Goal: Check status: Check status

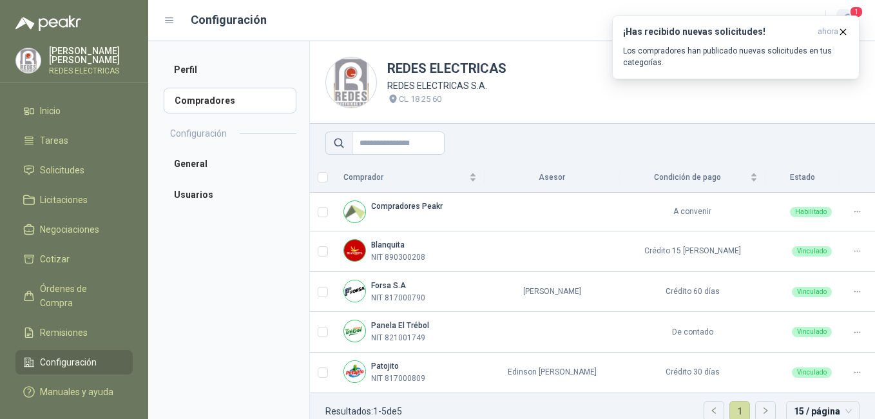
click at [863, 15] on span "1" at bounding box center [856, 12] width 14 height 12
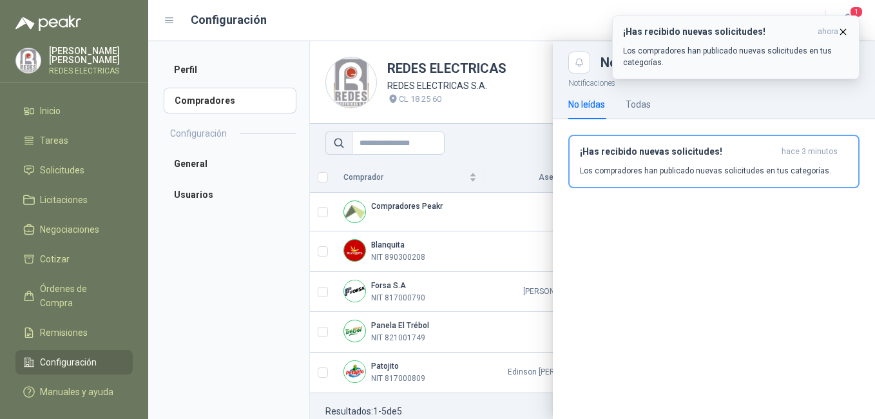
click at [849, 15] on button "¡Has recibido nuevas solicitudes! ahora Los compradores han publicado nuevas so…" at bounding box center [735, 47] width 247 height 64
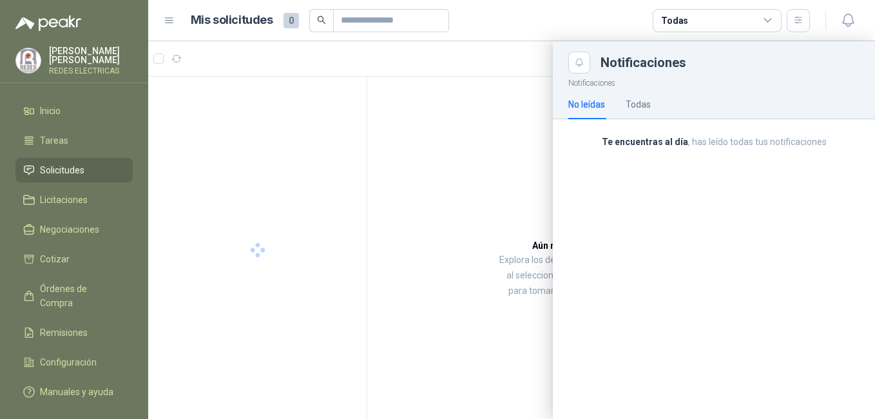
click at [851, 15] on icon "button" at bounding box center [847, 20] width 11 height 12
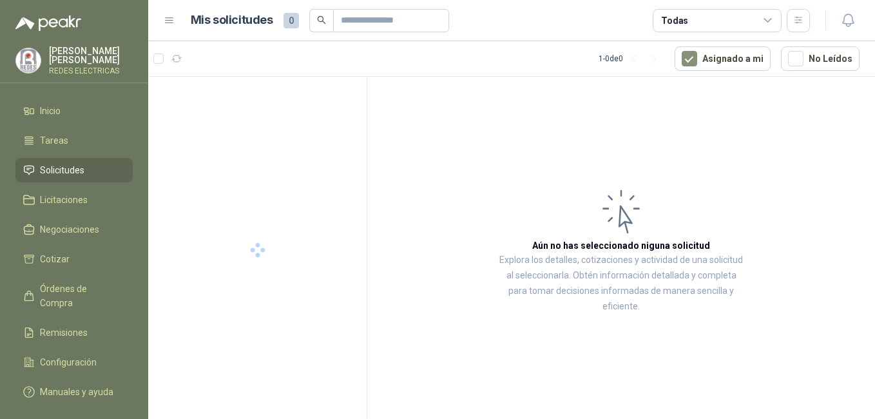
click at [851, 15] on icon "button" at bounding box center [847, 20] width 11 height 12
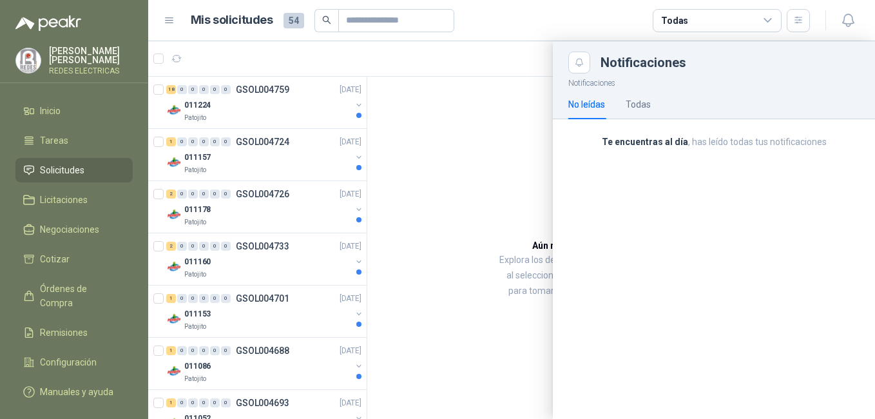
click at [239, 121] on div at bounding box center [511, 230] width 727 height 378
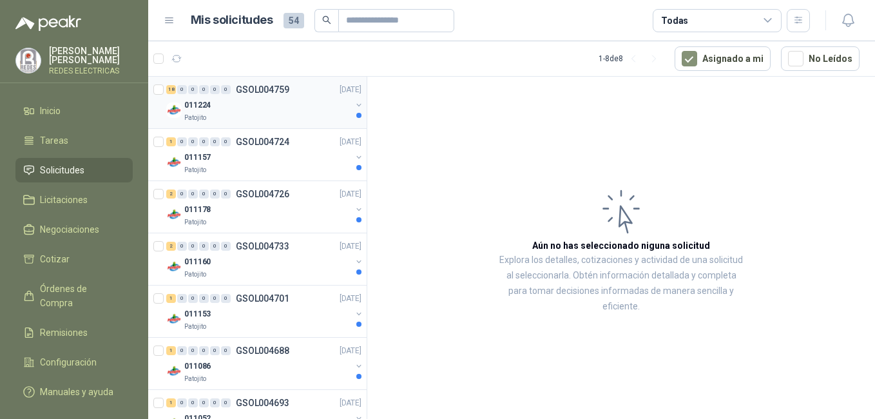
click at [255, 115] on div "Patojito" at bounding box center [267, 118] width 167 height 10
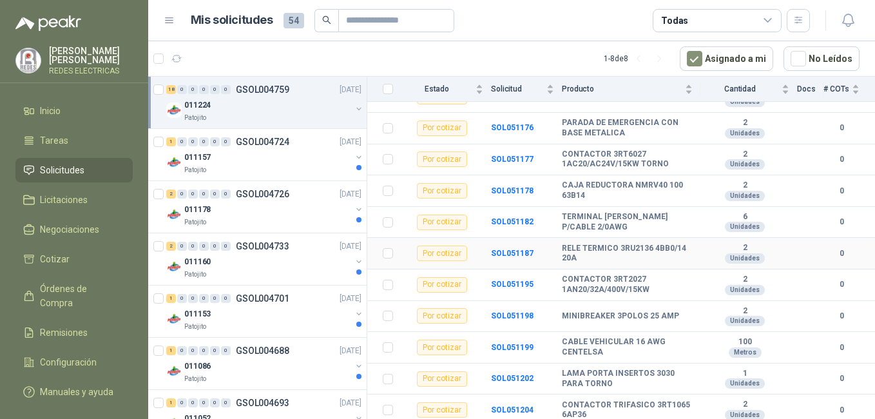
scroll to position [398, 0]
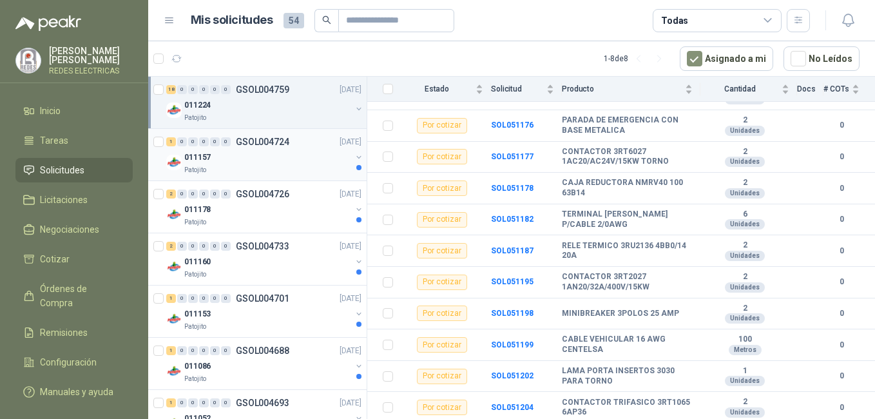
click at [269, 174] on div "Patojito" at bounding box center [267, 170] width 167 height 10
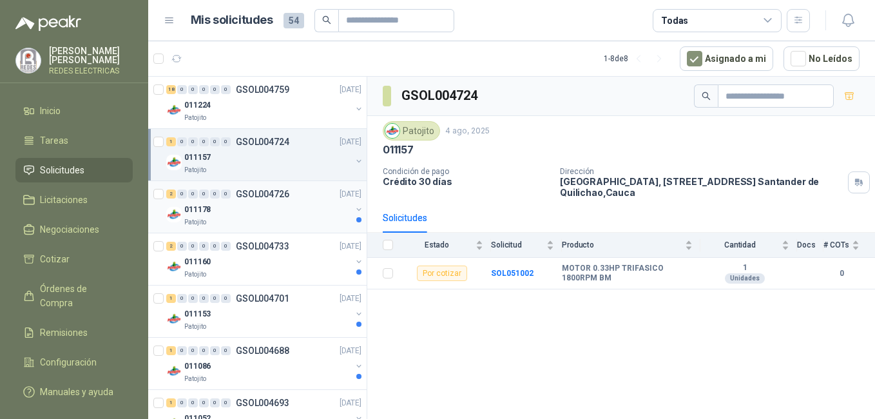
click at [266, 213] on div "011178" at bounding box center [267, 209] width 167 height 15
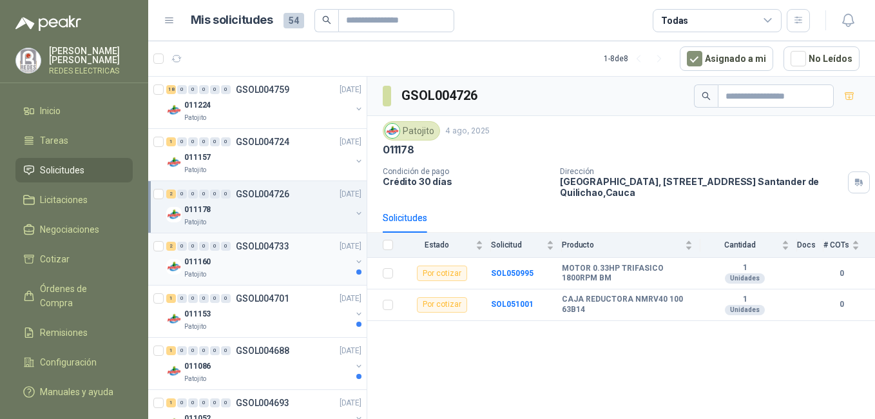
click at [274, 280] on div "2 0 0 0 0 0 GSOL004733 [DATE] 011160 Patojito" at bounding box center [257, 259] width 218 height 52
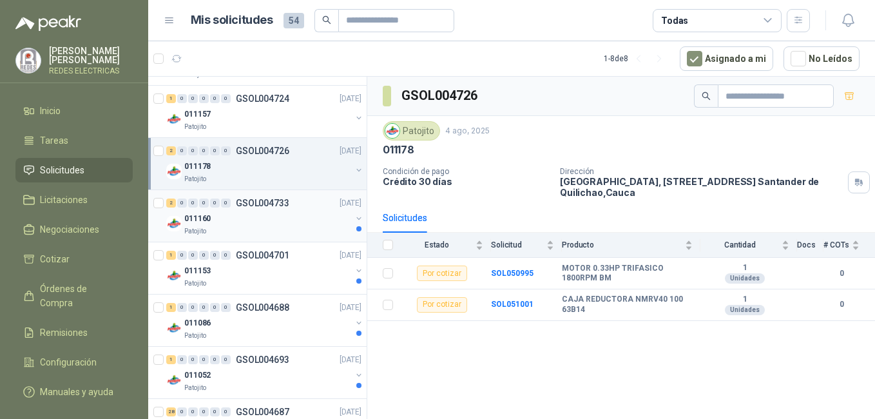
scroll to position [64, 0]
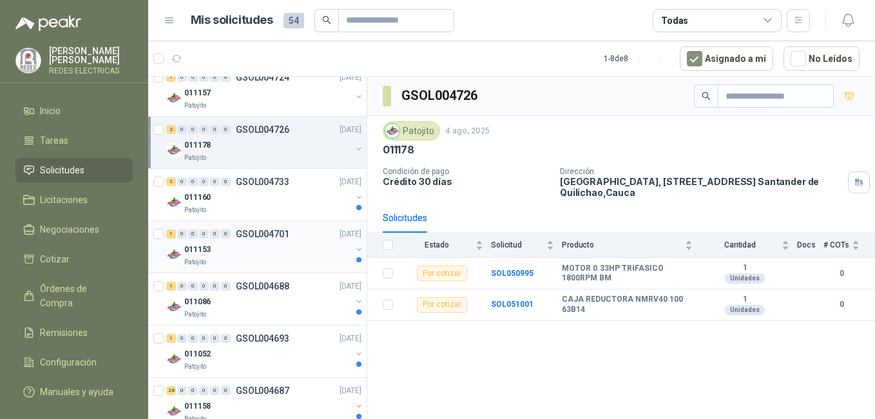
click at [284, 249] on div "011153" at bounding box center [267, 249] width 167 height 15
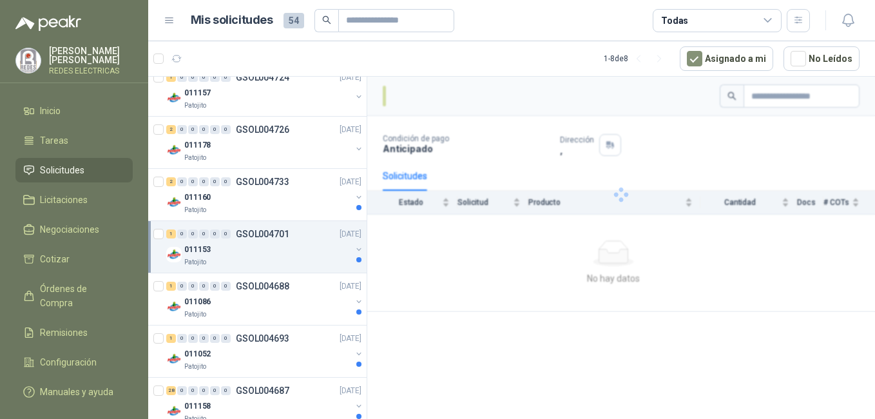
click at [284, 262] on div "Patojito" at bounding box center [267, 262] width 167 height 10
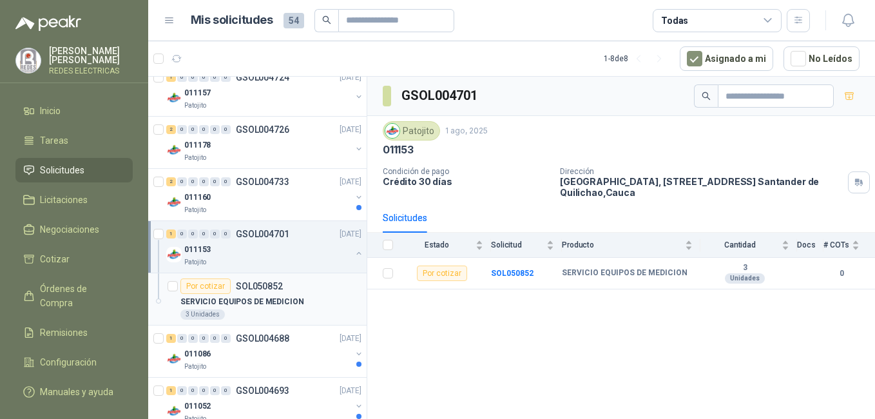
scroll to position [129, 0]
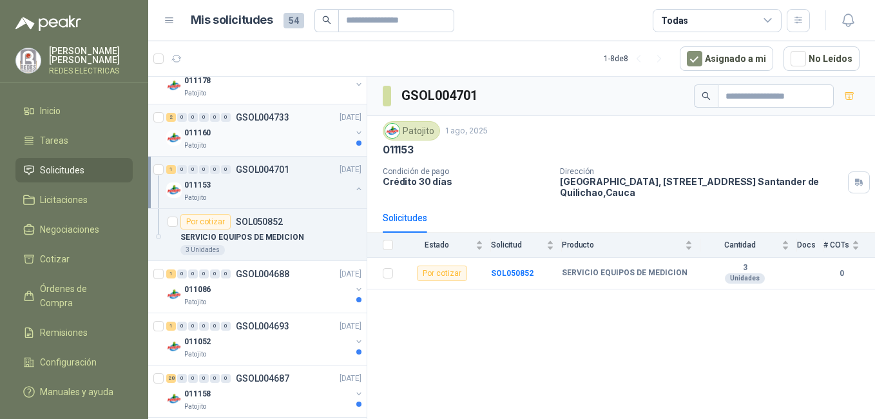
click at [305, 144] on div "Patojito" at bounding box center [267, 146] width 167 height 10
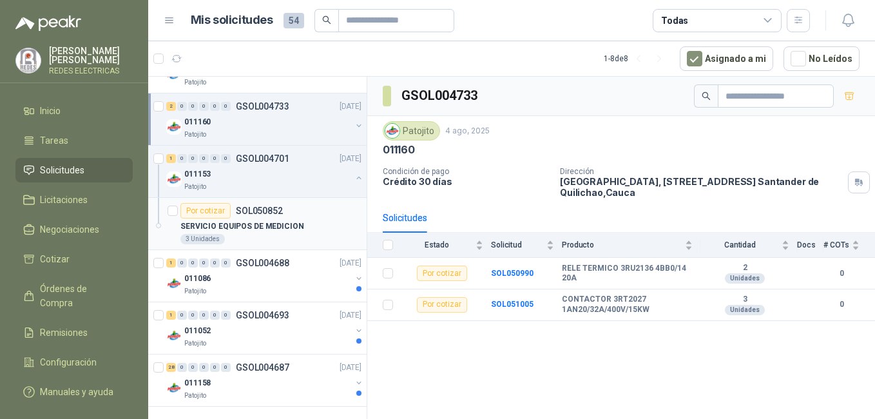
scroll to position [141, 0]
click at [291, 276] on div "011086" at bounding box center [267, 276] width 167 height 15
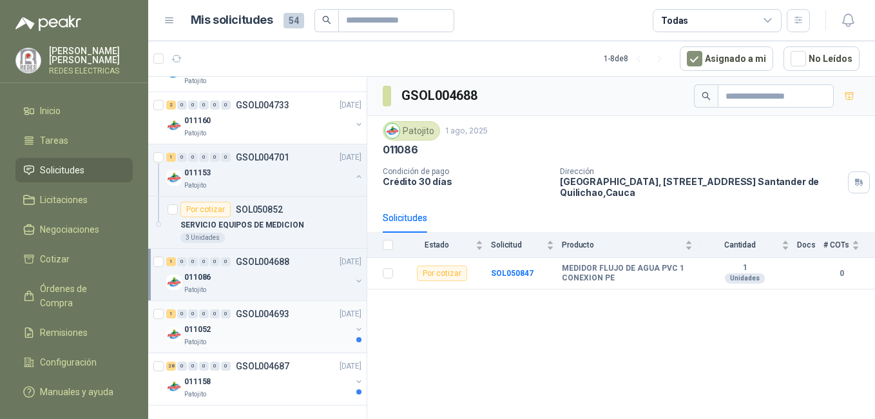
click at [281, 340] on div "Patojito" at bounding box center [267, 342] width 167 height 10
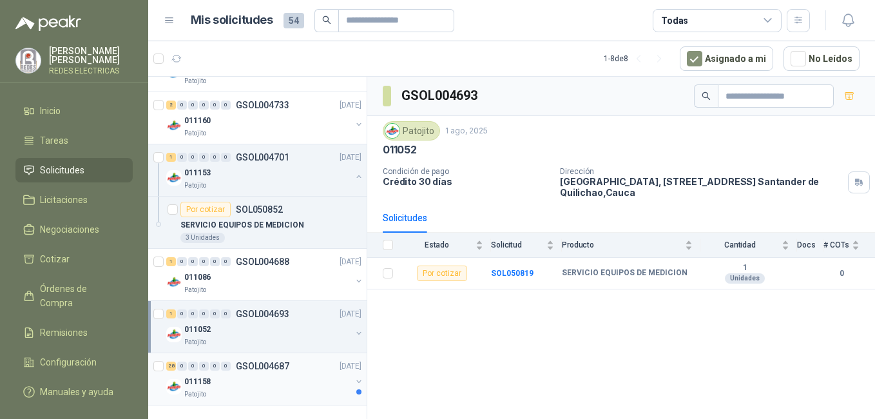
click at [275, 383] on div "011158" at bounding box center [267, 381] width 167 height 15
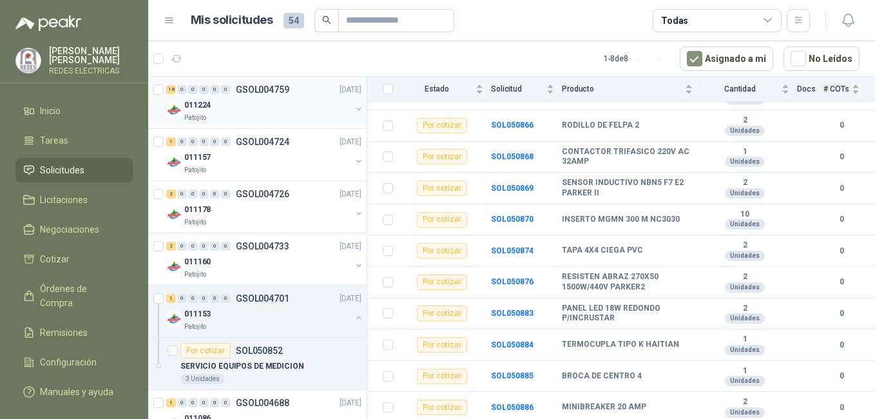
click at [252, 110] on div "011224" at bounding box center [267, 104] width 167 height 15
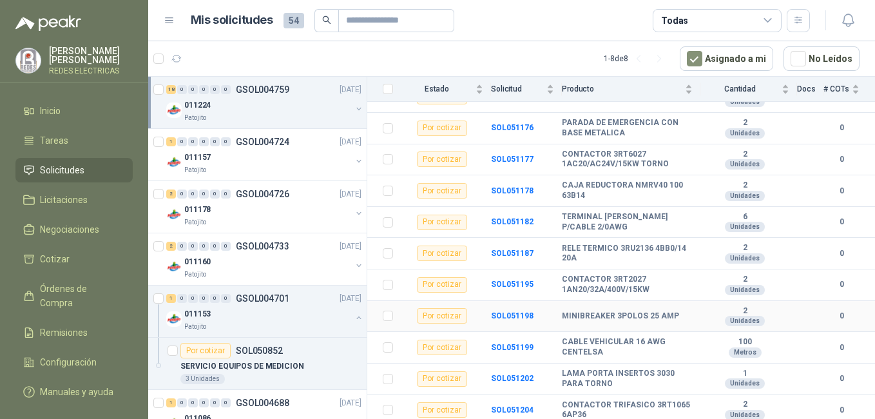
scroll to position [398, 0]
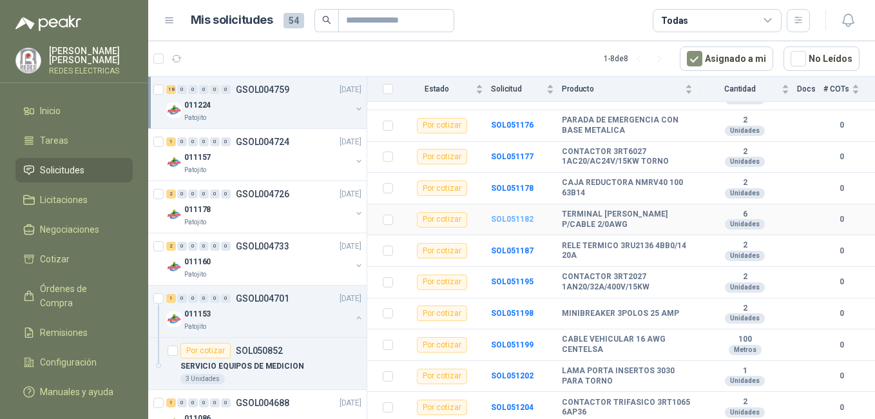
click at [505, 218] on b "SOL051182" at bounding box center [512, 219] width 43 height 9
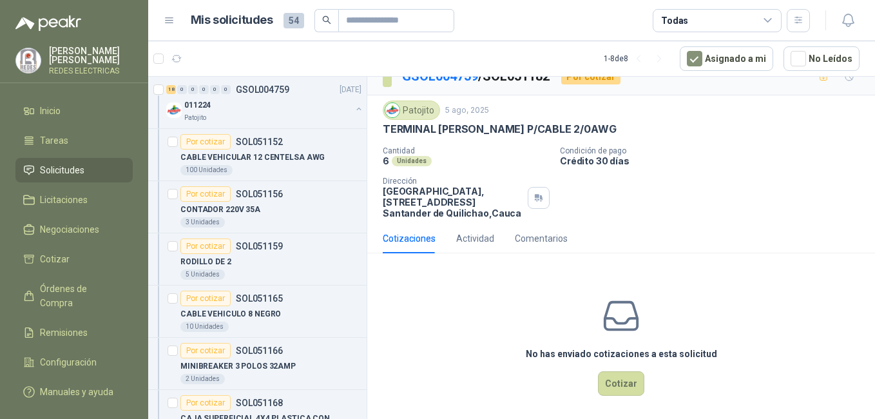
scroll to position [23, 0]
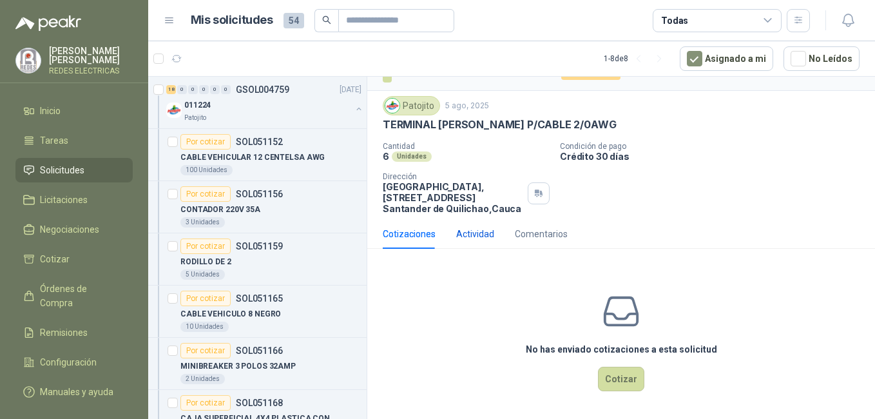
click at [487, 237] on div "Actividad" at bounding box center [475, 234] width 38 height 14
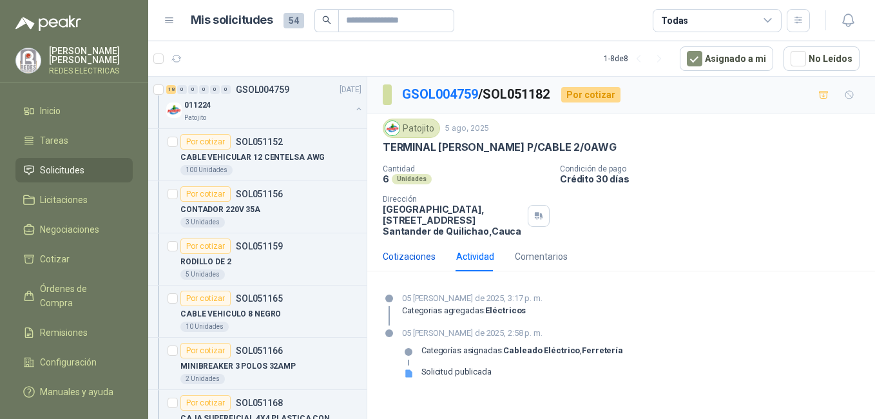
click at [418, 255] on div "Cotizaciones" at bounding box center [409, 256] width 53 height 14
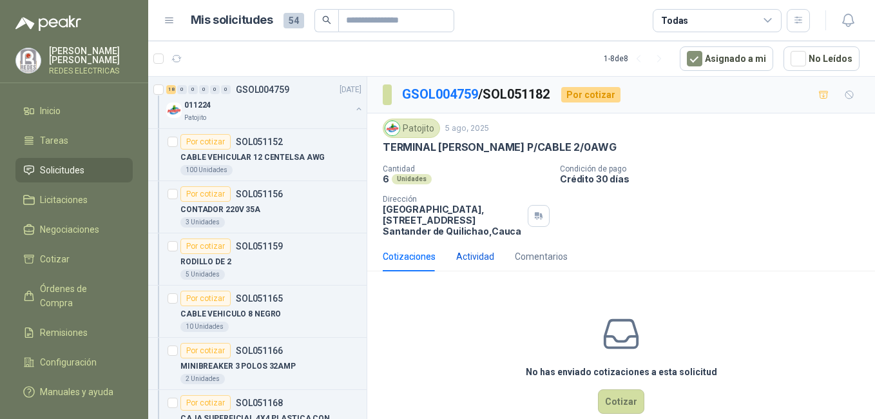
click at [469, 258] on div "Actividad" at bounding box center [475, 256] width 38 height 14
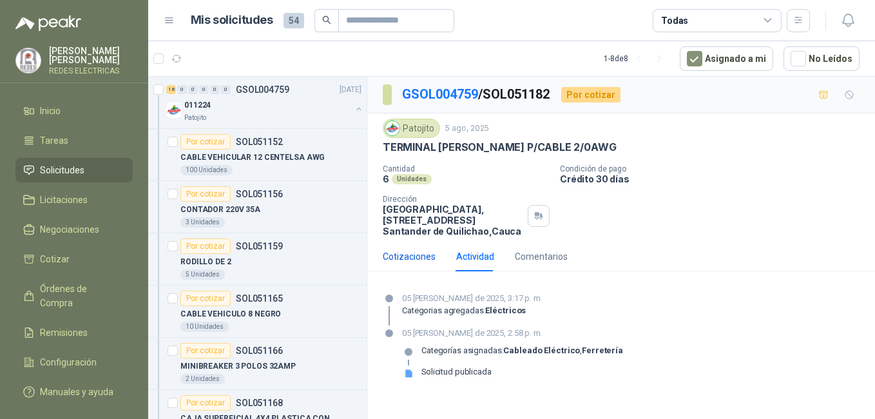
click at [398, 257] on div "Cotizaciones" at bounding box center [409, 256] width 53 height 14
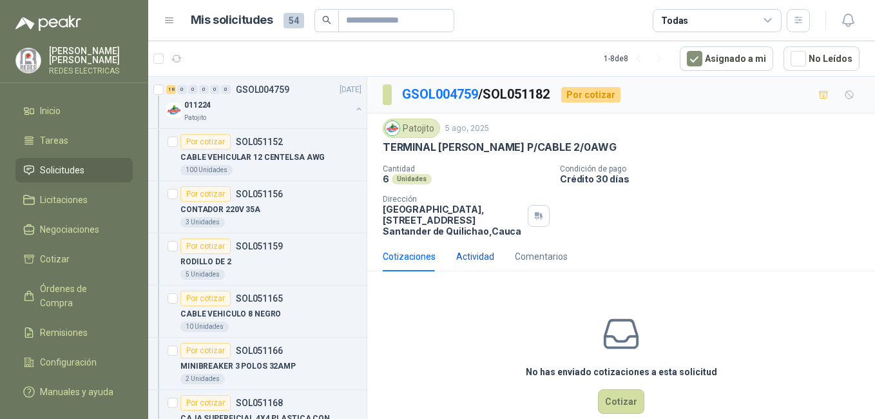
click at [471, 258] on div "Actividad" at bounding box center [475, 256] width 38 height 14
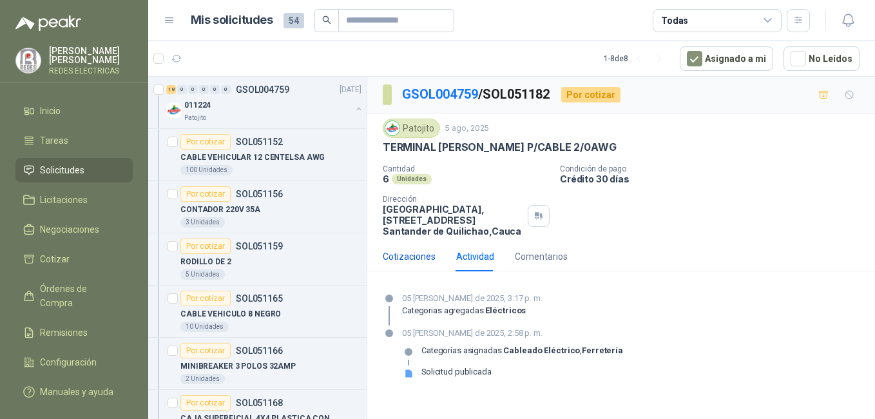
click at [392, 257] on div "Cotizaciones" at bounding box center [409, 256] width 53 height 14
